Goal: Check status: Verify the current state of an ongoing process or item

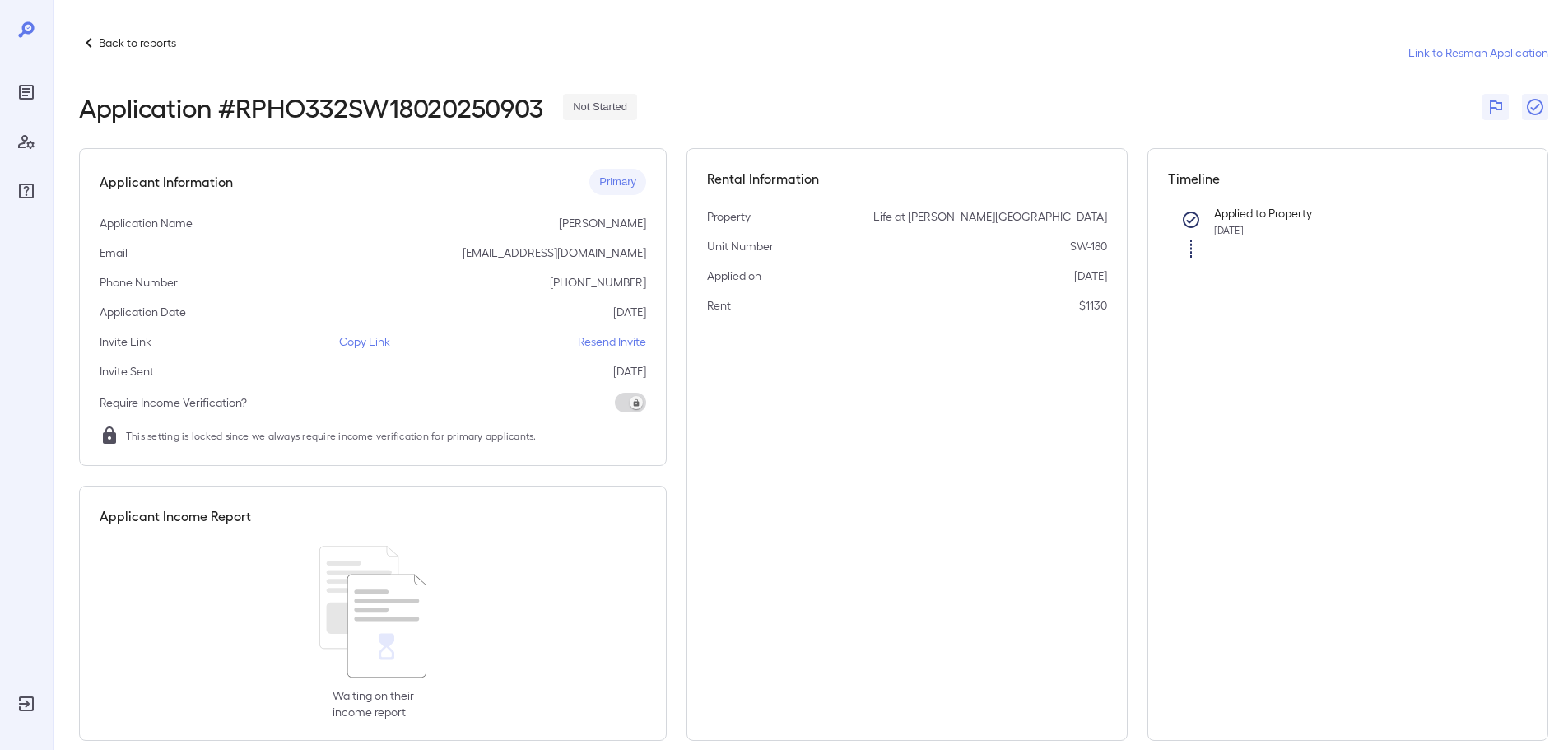
click at [85, 42] on icon at bounding box center [89, 43] width 20 height 20
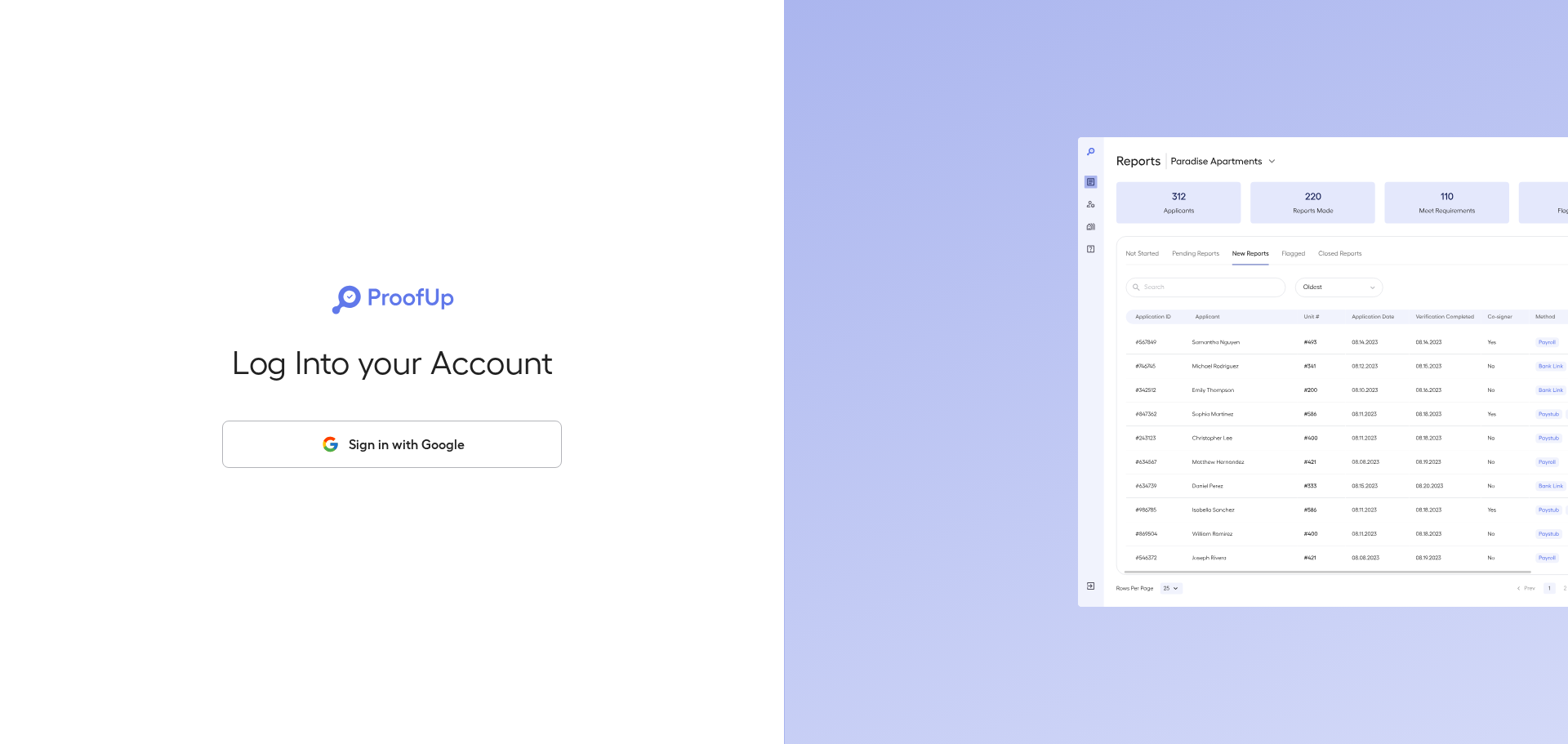
click at [339, 468] on div "Log Into your Account Sign in with Google" at bounding box center [392, 372] width 732 height 744
click at [358, 436] on button "Sign in with Google" at bounding box center [392, 444] width 339 height 47
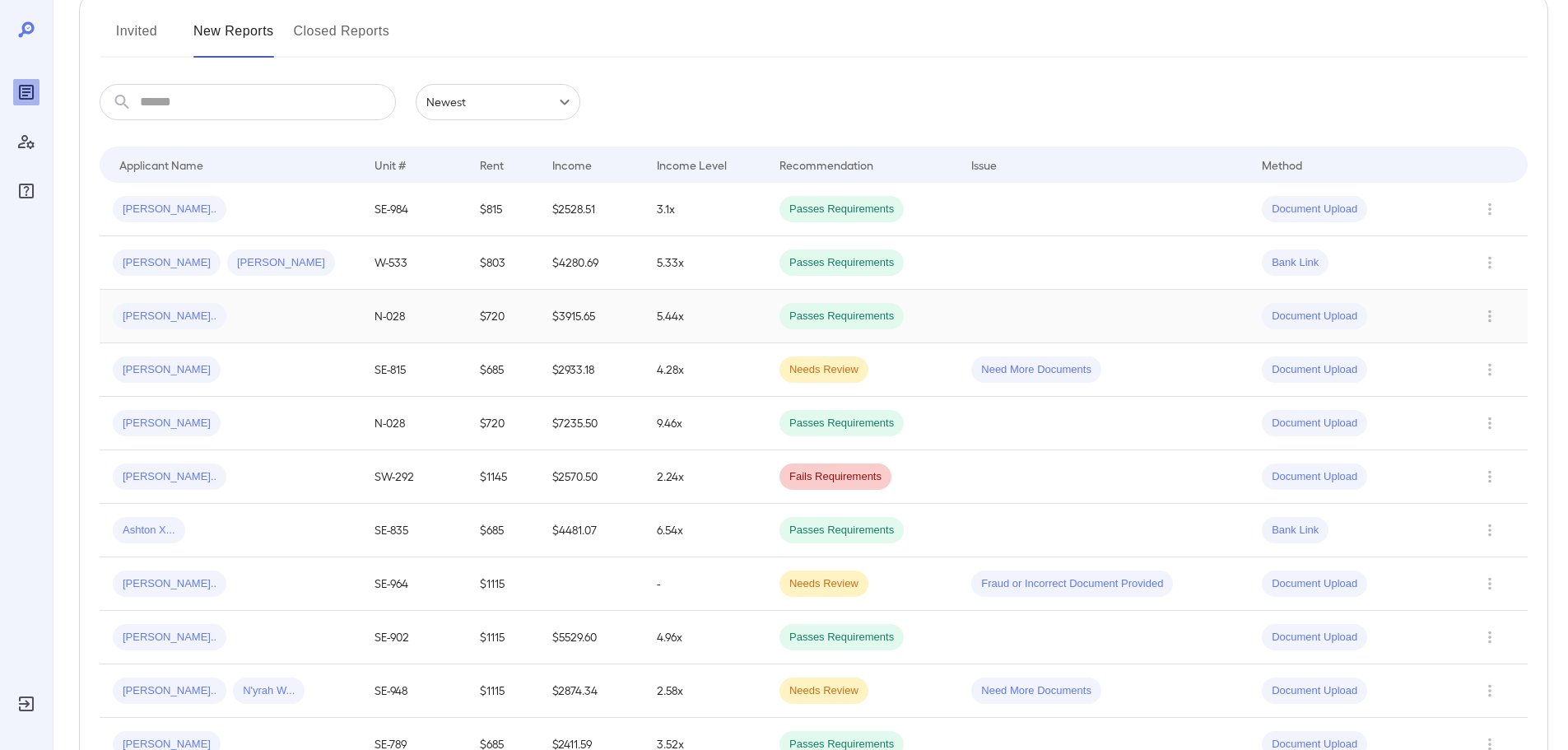
scroll to position [247, 0]
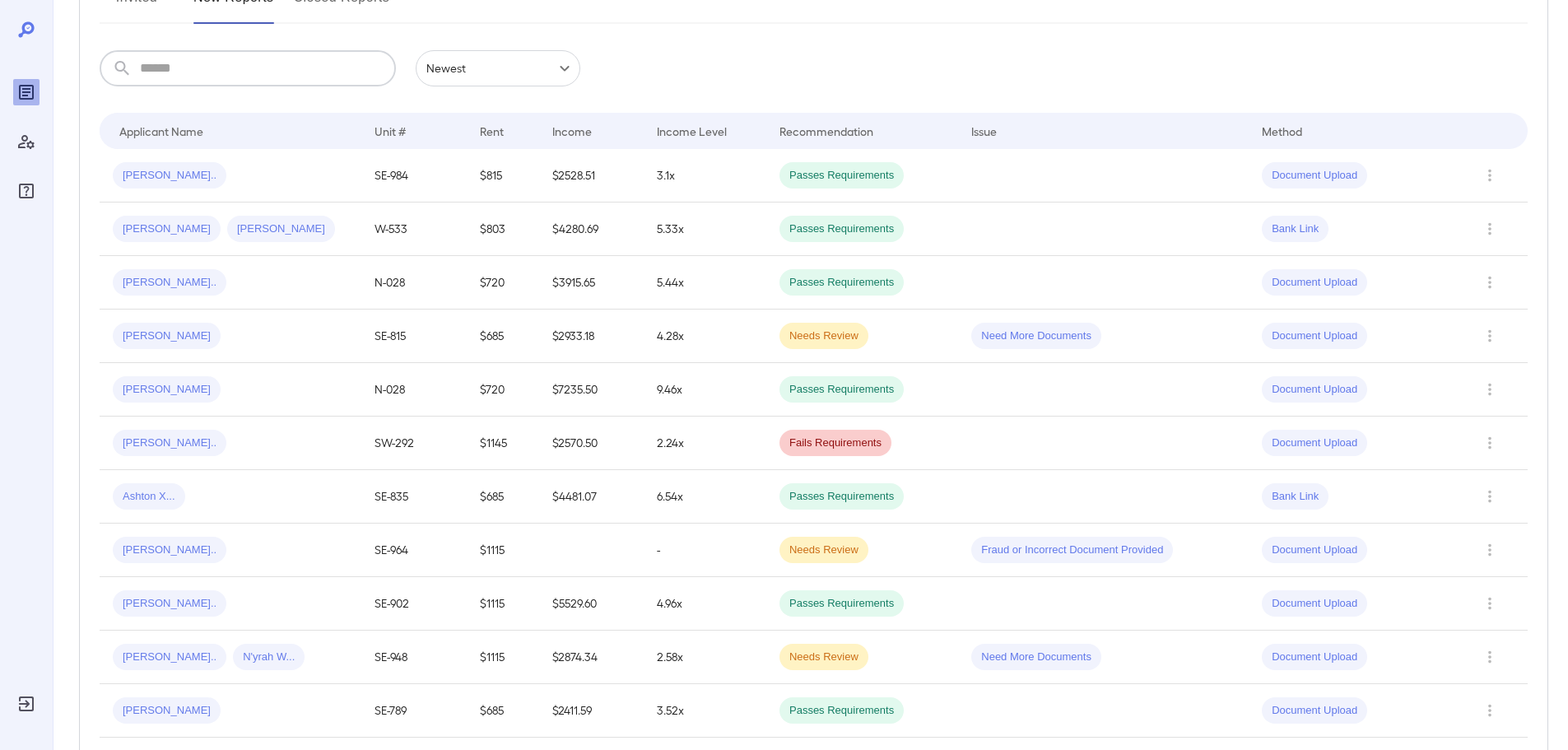
click at [208, 73] on input "text" at bounding box center [268, 68] width 256 height 36
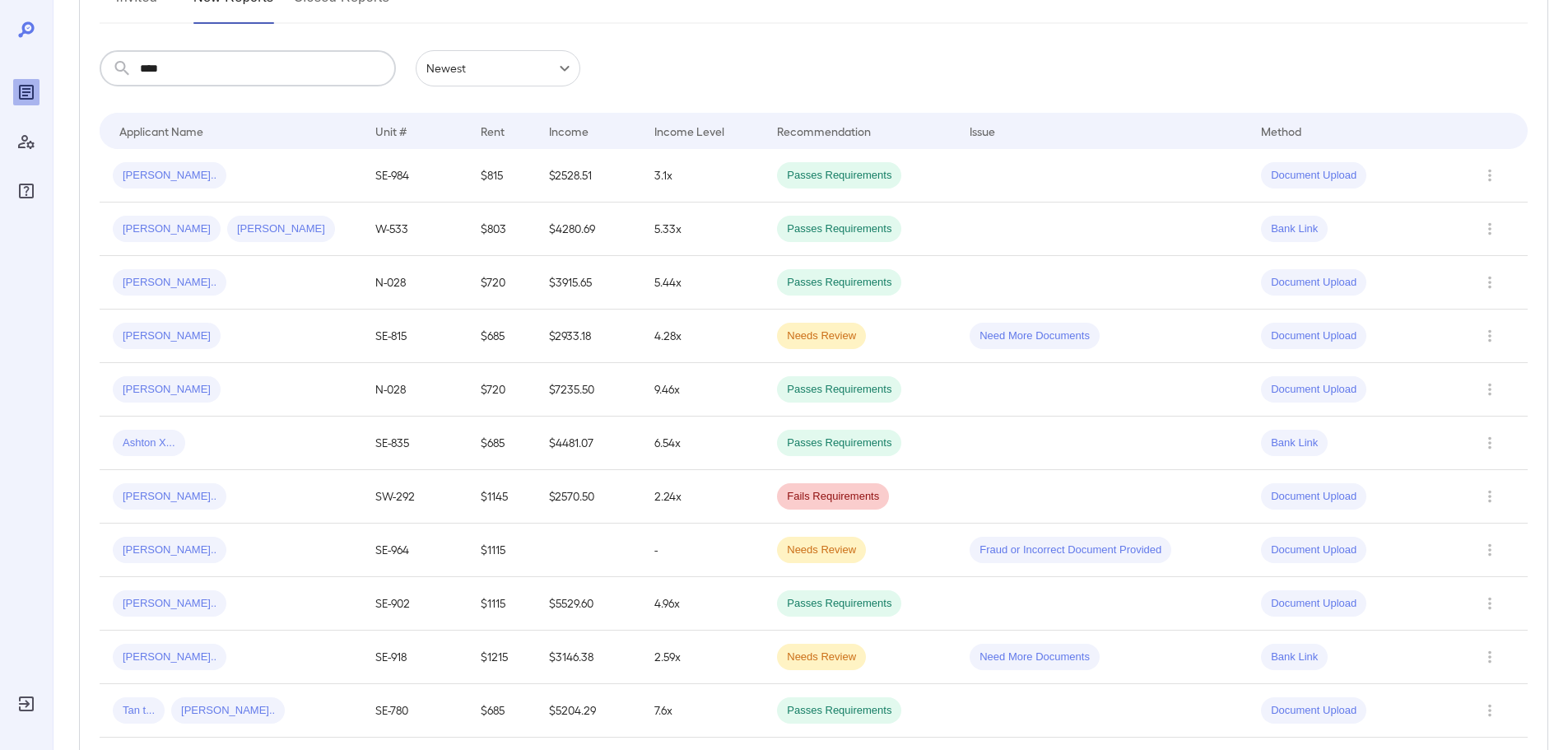
scroll to position [0, 0]
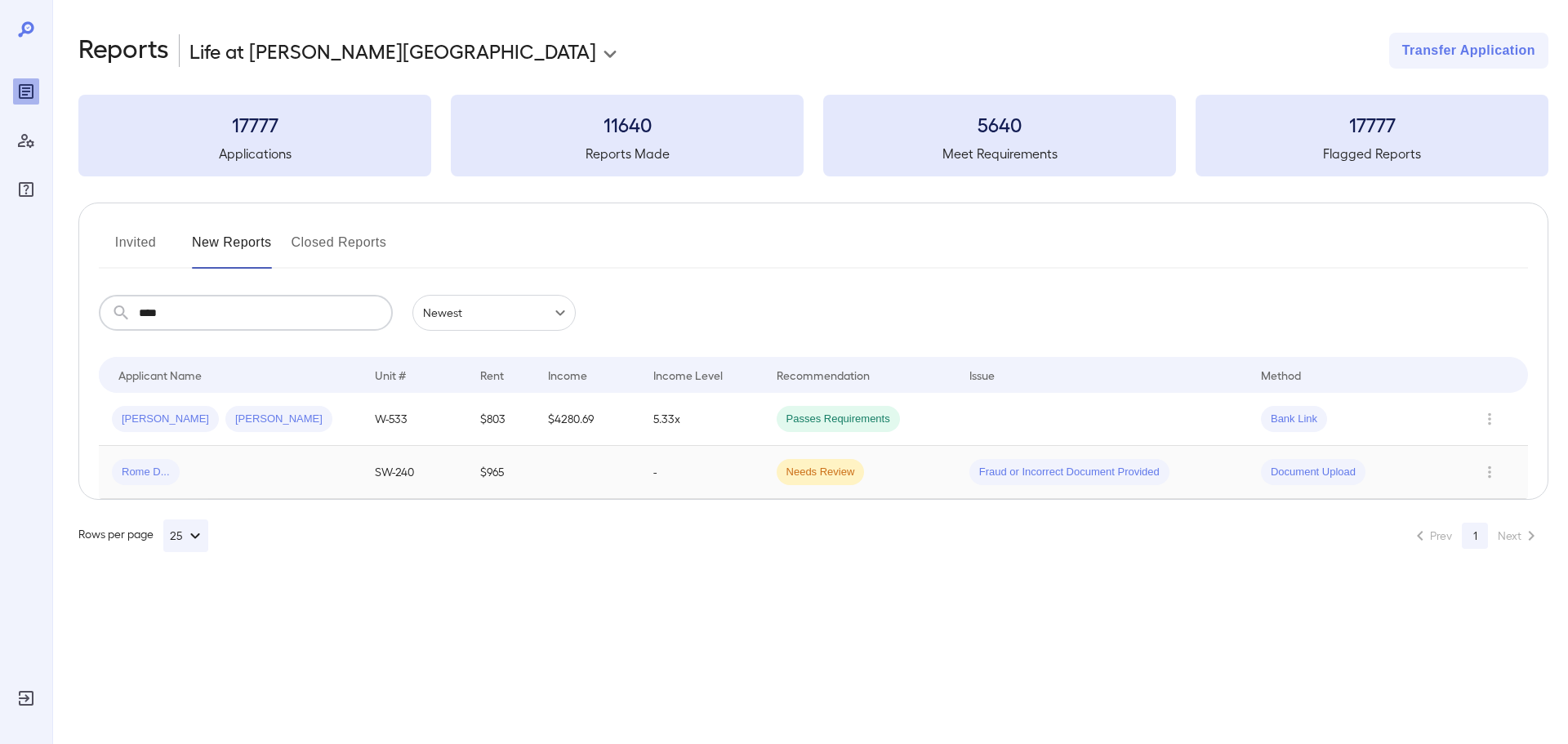
type input "****"
click at [237, 463] on div "Rome D..." at bounding box center [230, 472] width 237 height 26
